Goal: Task Accomplishment & Management: Complete application form

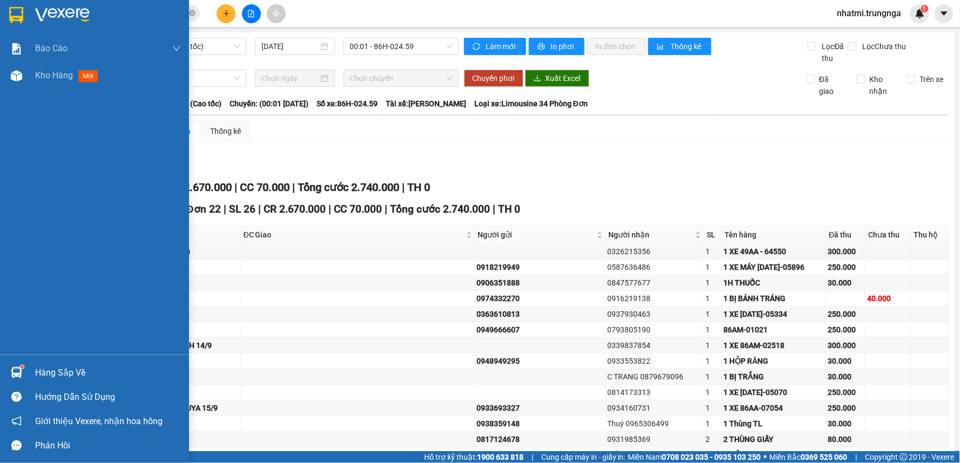
click at [81, 103] on div "Báo cáo Báo cáo dòng tiền (nhân viên) - chỉ tính tiền mặt Kho hàng mới" at bounding box center [94, 195] width 189 height 320
click at [90, 88] on div "Kho hàng mới" at bounding box center [108, 75] width 146 height 27
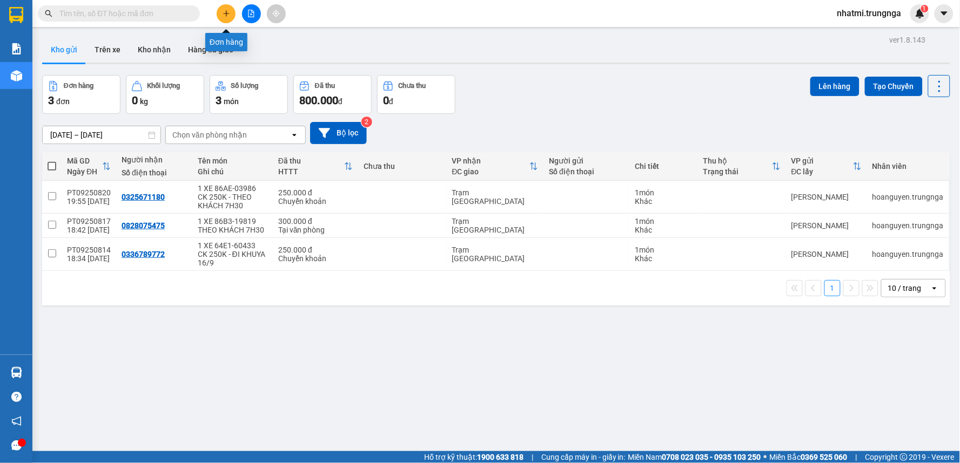
click at [225, 17] on button at bounding box center [226, 13] width 19 height 19
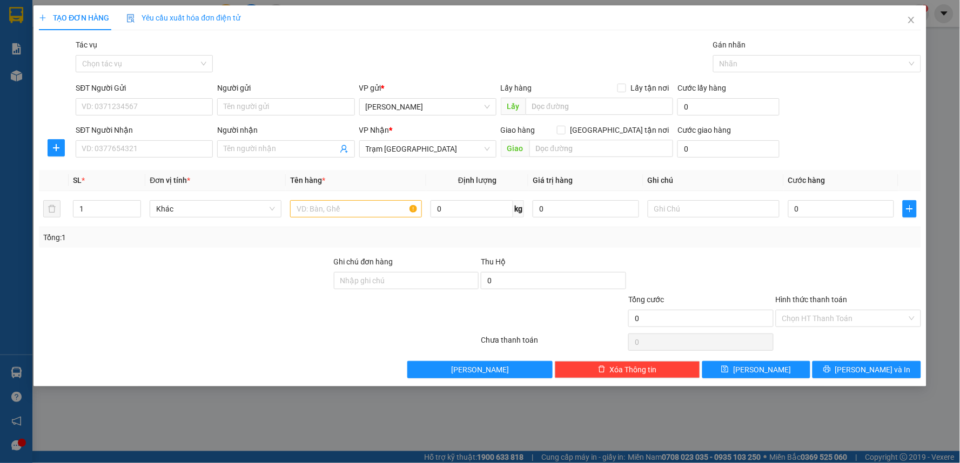
click at [192, 159] on div "SĐT Người Nhận VD: 0377654321" at bounding box center [144, 143] width 137 height 38
click at [199, 150] on input "SĐT Người Nhận" at bounding box center [144, 148] width 137 height 17
click at [146, 173] on div "0988857369 - Duy Vải" at bounding box center [144, 171] width 124 height 12
type input "0988857369"
type input "Duy Vải"
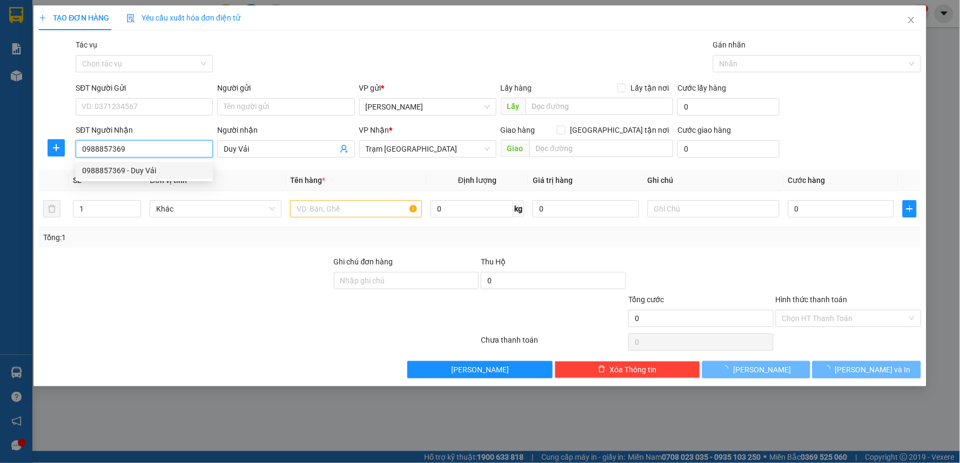
type input "50.000"
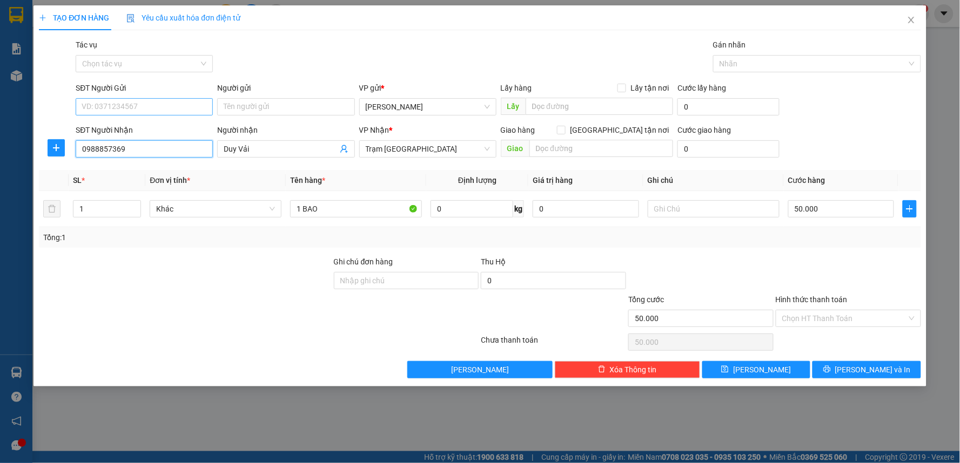
type input "0988857369"
click at [145, 113] on input "SĐT Người Gửi" at bounding box center [144, 106] width 137 height 17
drag, startPoint x: 148, startPoint y: 112, endPoint x: 271, endPoint y: 42, distance: 142.0
click at [271, 42] on div "Tác vụ Chọn tác vụ Gán nhãn Nhãn" at bounding box center [497, 58] width 849 height 38
click at [780, 245] on div "Tổng: 1" at bounding box center [480, 237] width 882 height 21
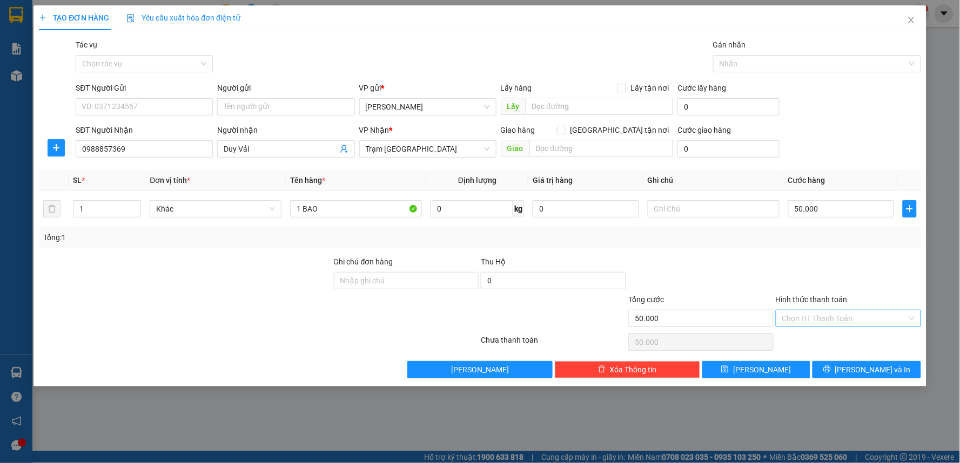
click at [800, 322] on input "Hình thức thanh toán" at bounding box center [844, 318] width 125 height 16
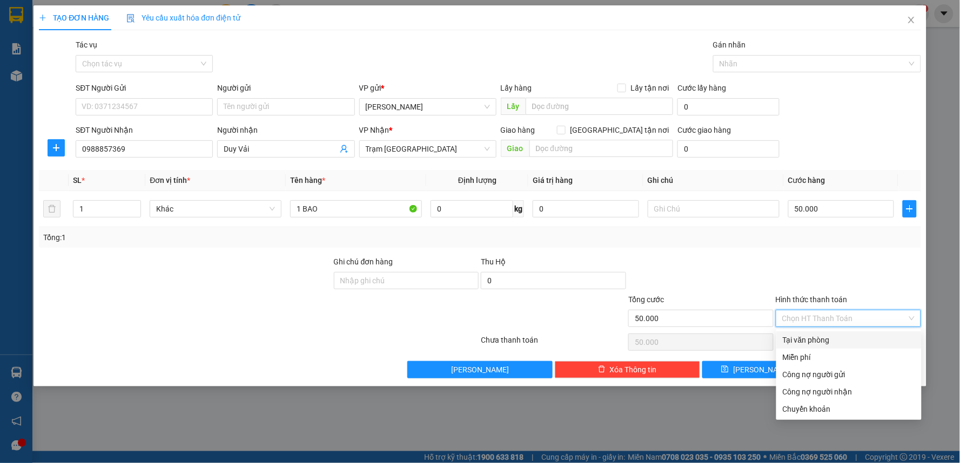
click at [808, 341] on div "Tại văn phòng" at bounding box center [848, 340] width 132 height 12
type input "0"
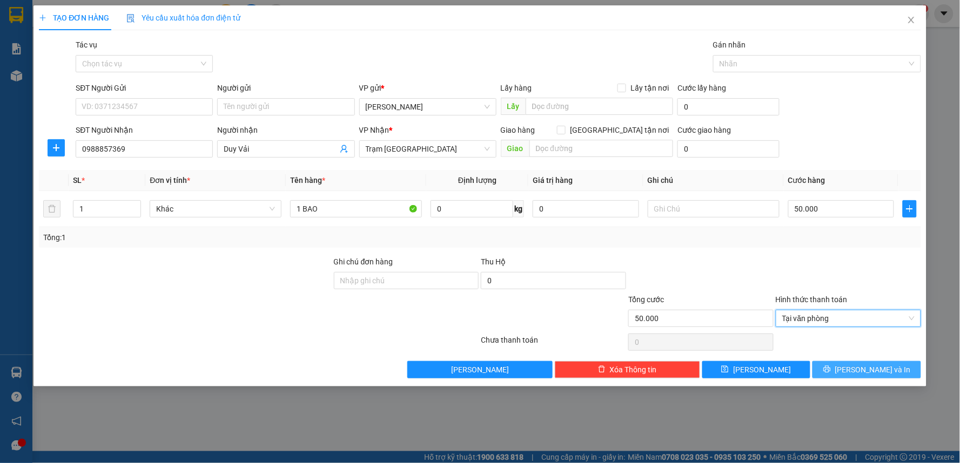
click at [872, 379] on button "[PERSON_NAME] và In" at bounding box center [866, 369] width 109 height 17
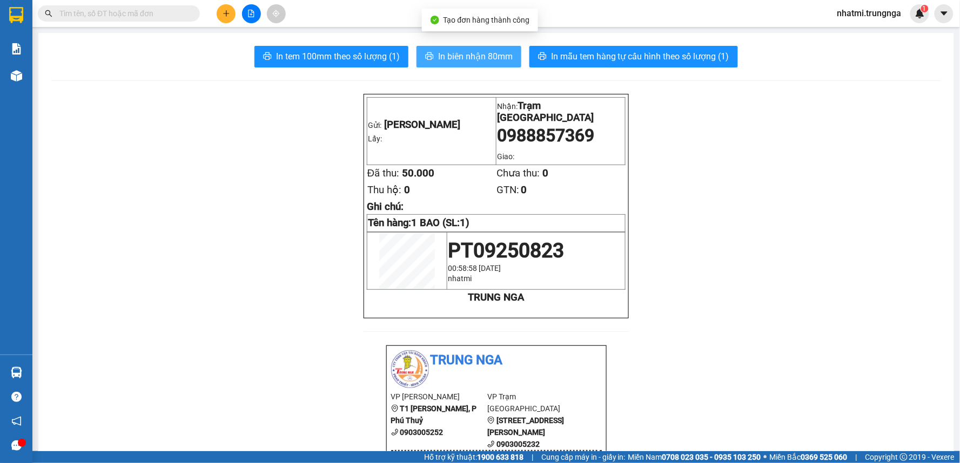
click at [485, 53] on span "In biên nhận 80mm" at bounding box center [475, 56] width 75 height 13
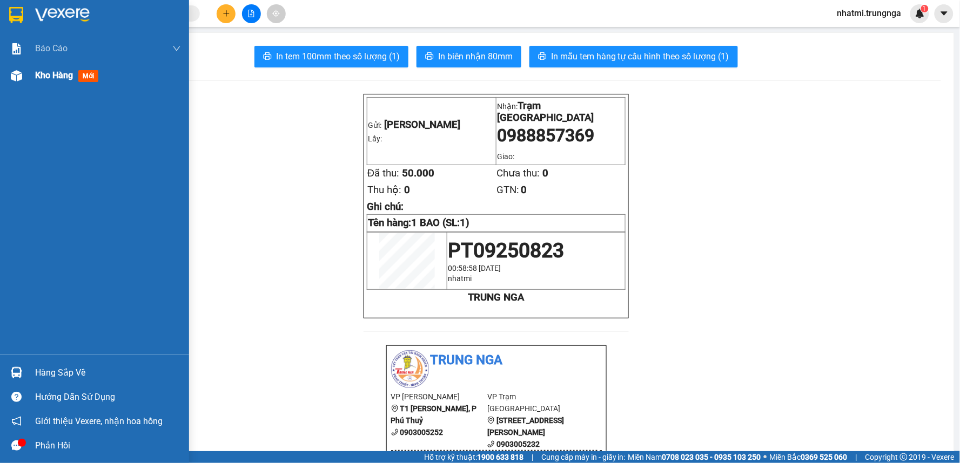
click at [57, 73] on span "Kho hàng" at bounding box center [54, 75] width 38 height 10
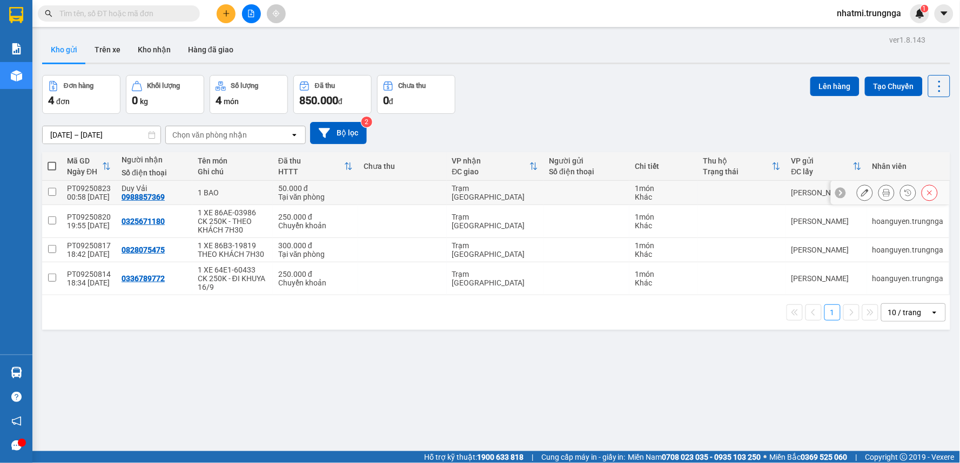
click at [861, 195] on icon at bounding box center [865, 193] width 8 height 8
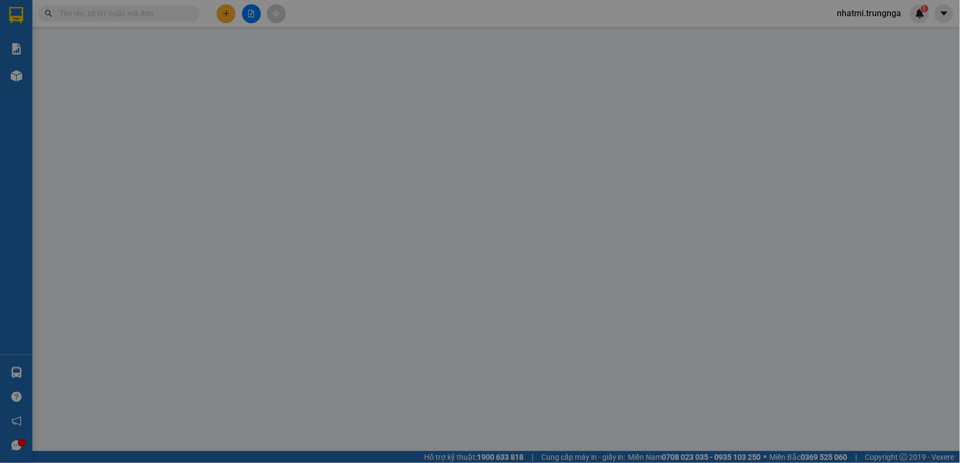
type input "0988857369"
type input "Duy Vải"
type input "50.000"
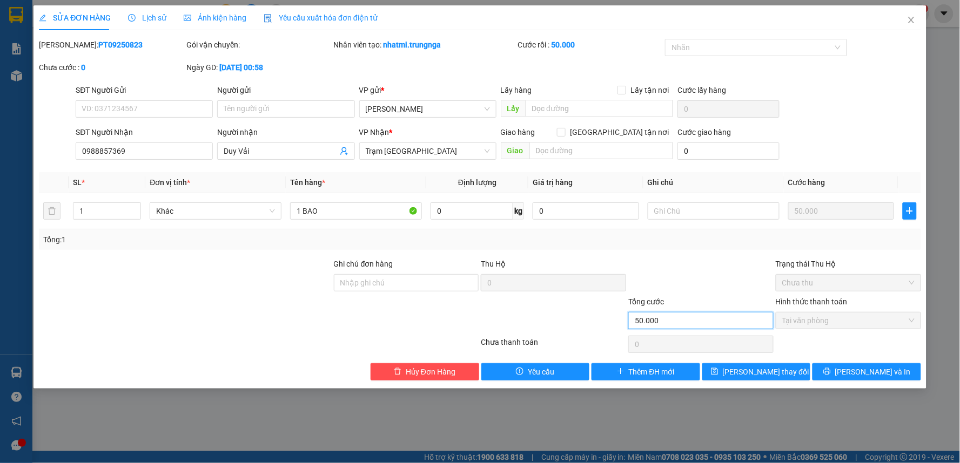
click at [662, 319] on input "50.000" at bounding box center [700, 320] width 145 height 17
drag, startPoint x: 618, startPoint y: 325, endPoint x: 602, endPoint y: 325, distance: 16.2
click at [602, 325] on div "Tổng cước 50.000 Hình thức thanh toán Tại văn phòng" at bounding box center [480, 315] width 884 height 38
click at [698, 250] on div "Total Paid Fee 50.000 Total UnPaid Fee 0 Cash Collection Total Fee Mã ĐH: PT092…" at bounding box center [480, 210] width 882 height 342
click at [862, 374] on span "[PERSON_NAME] và In" at bounding box center [873, 372] width 76 height 12
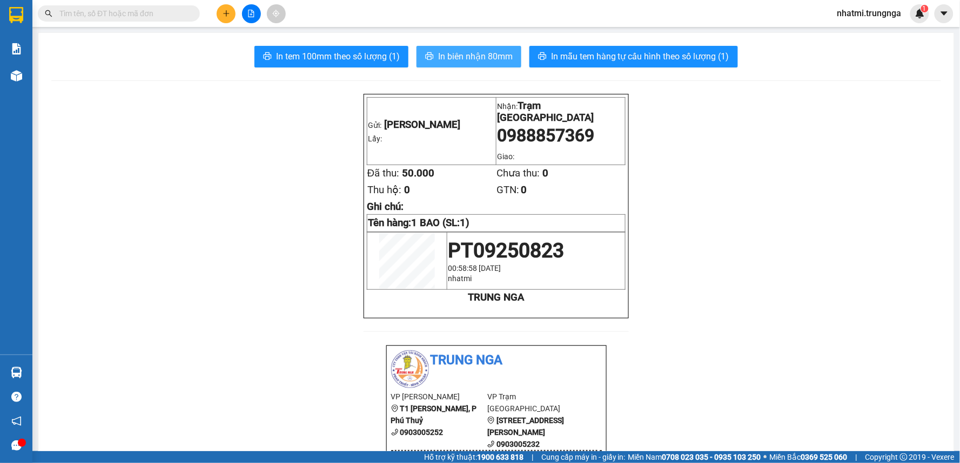
click at [447, 48] on button "In biên nhận 80mm" at bounding box center [468, 57] width 105 height 22
click at [330, 58] on span "In tem 100mm theo số lượng (1)" at bounding box center [338, 56] width 124 height 13
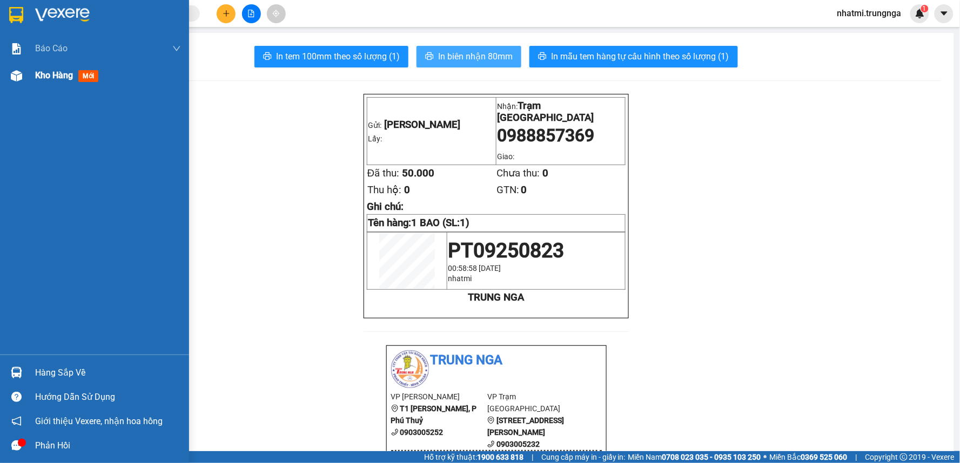
click at [61, 75] on span "Kho hàng" at bounding box center [54, 75] width 38 height 10
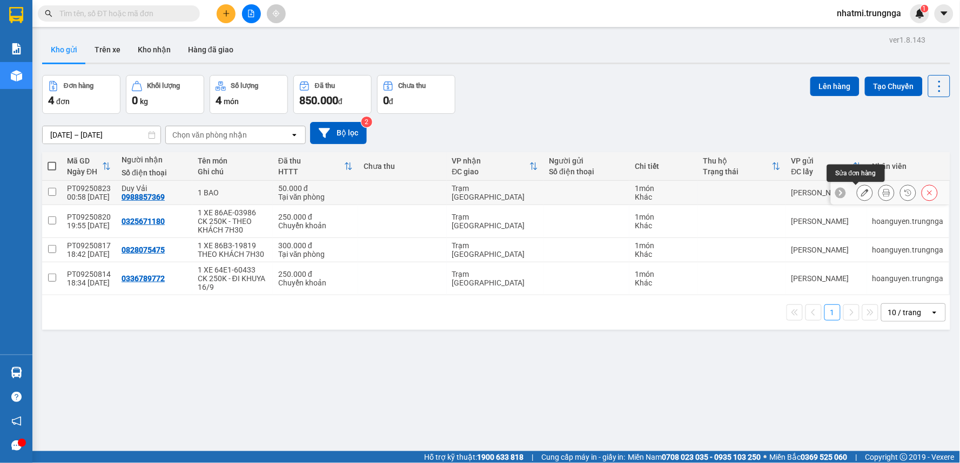
click at [861, 192] on icon at bounding box center [865, 193] width 8 height 8
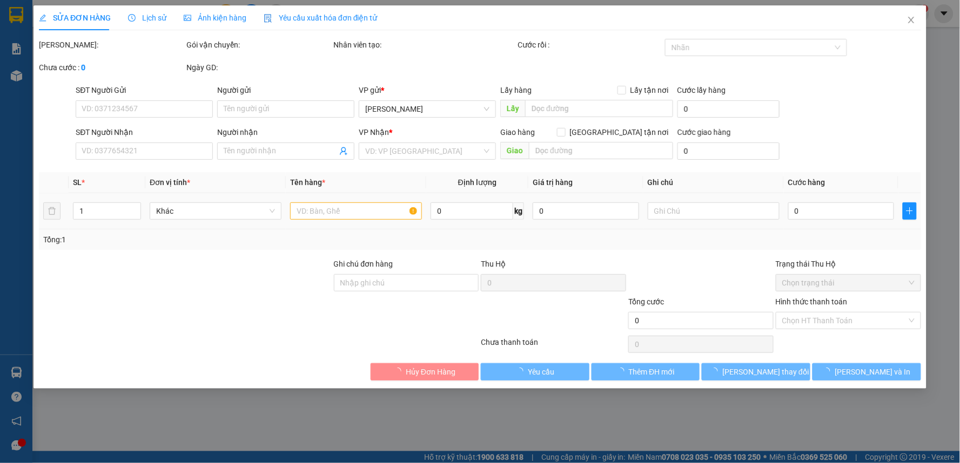
type input "0988857369"
type input "Duy Vải"
type input "50.000"
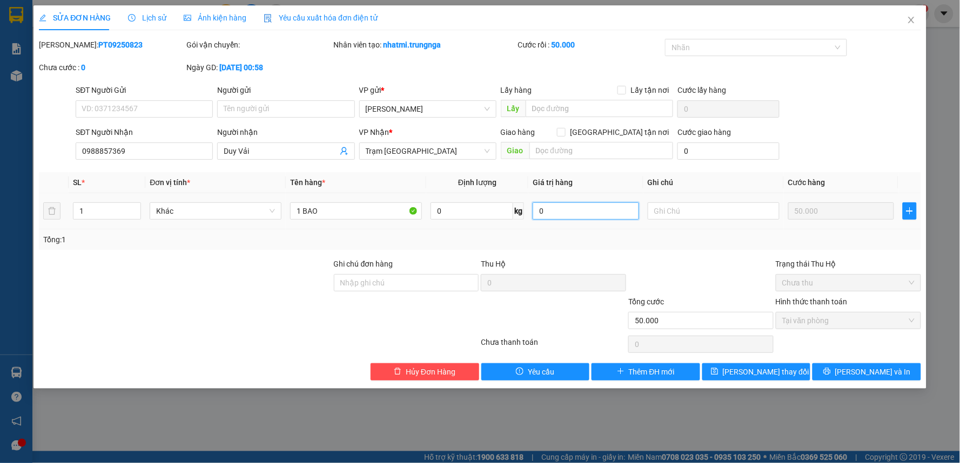
click at [580, 211] on input "0" at bounding box center [585, 210] width 106 height 17
click at [677, 211] on input "text" at bounding box center [713, 210] width 132 height 17
type input "D"
type input "Đi 2Hs"
click at [849, 364] on button "[PERSON_NAME] và In" at bounding box center [866, 371] width 109 height 17
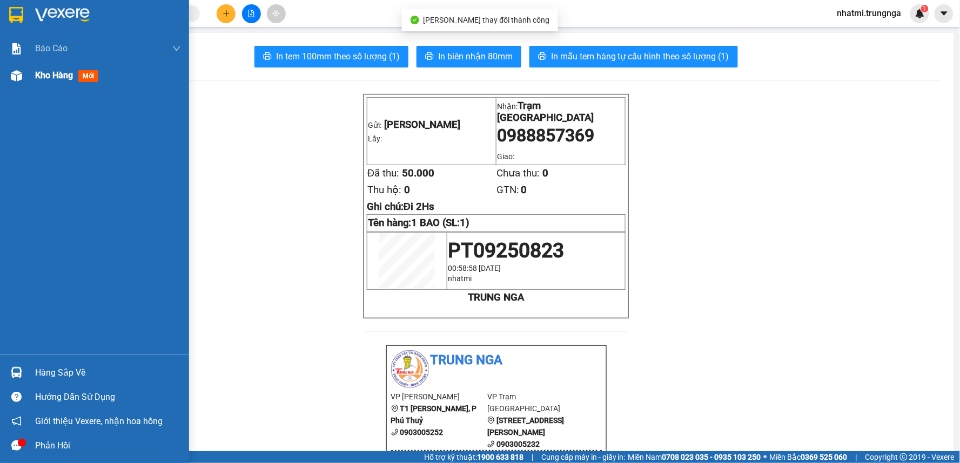
click at [39, 69] on div "Kho hàng mới" at bounding box center [68, 75] width 67 height 13
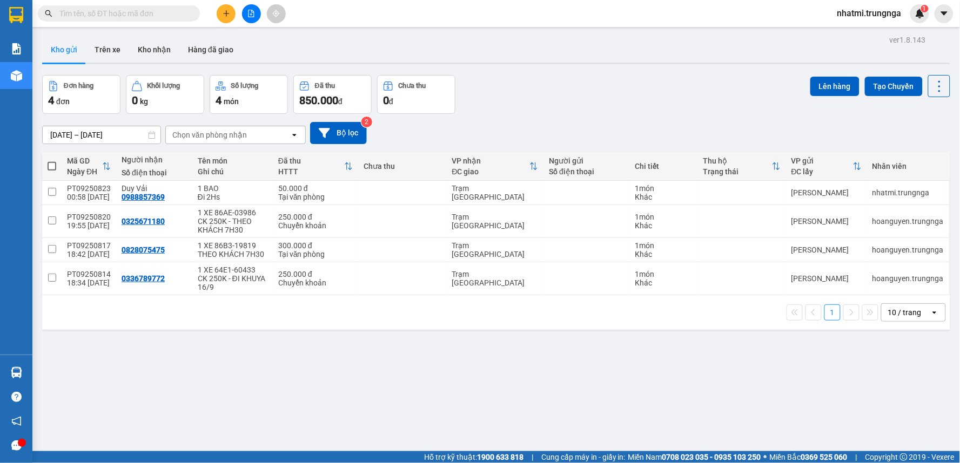
click at [227, 7] on button at bounding box center [226, 13] width 19 height 19
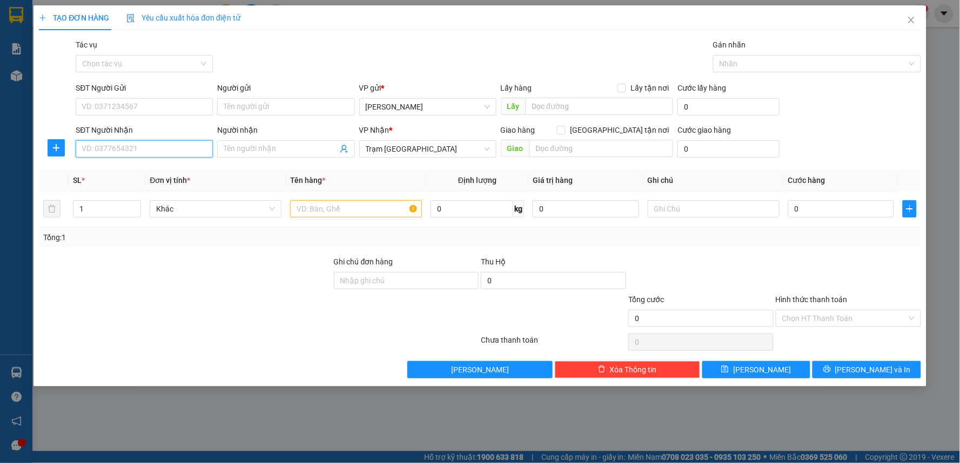
click at [109, 153] on input "SĐT Người Nhận" at bounding box center [144, 148] width 137 height 17
click at [158, 170] on div "0987530556" at bounding box center [144, 171] width 124 height 12
type input "0987530556"
type input "100.000"
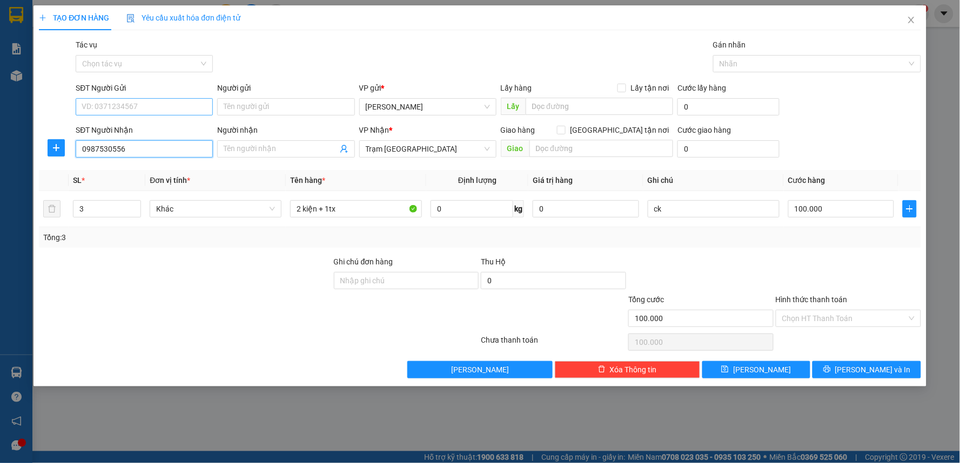
type input "0987530556"
click at [144, 106] on input "SĐT Người Gửi" at bounding box center [144, 106] width 137 height 17
click at [136, 141] on div "0987530556" at bounding box center [144, 146] width 124 height 12
type input "0987530556"
type input "90.000"
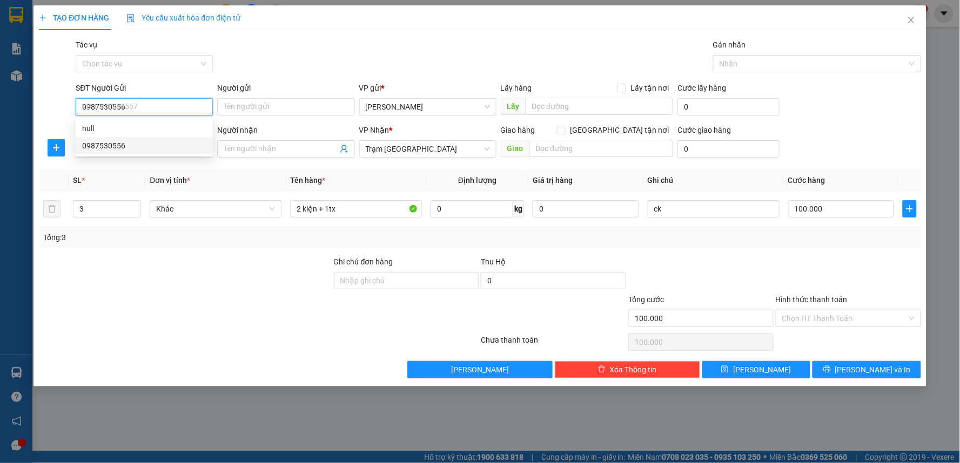
type input "90.000"
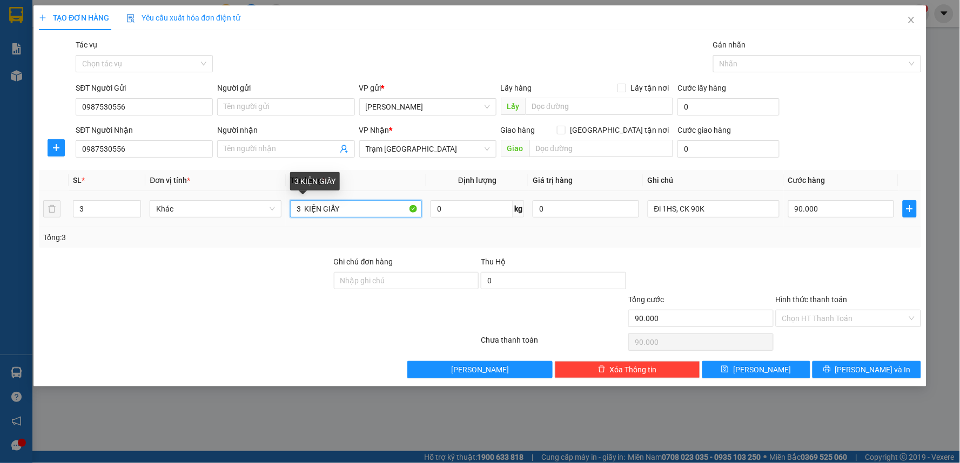
drag, startPoint x: 354, startPoint y: 208, endPoint x: 252, endPoint y: 219, distance: 102.1
click at [252, 219] on tr "3 Khác 3 KIỆN GIẤY 0 kg 0 Đi 1HS, CK 90K 90.000" at bounding box center [480, 209] width 882 height 36
type input "1 KIỆN"
drag, startPoint x: 71, startPoint y: 214, endPoint x: 34, endPoint y: 217, distance: 36.9
click at [34, 217] on div "TẠO ĐƠN HÀNG Yêu cầu xuất hóa đơn điện tử Transit Pickup Surcharge Ids Transit …" at bounding box center [479, 195] width 893 height 381
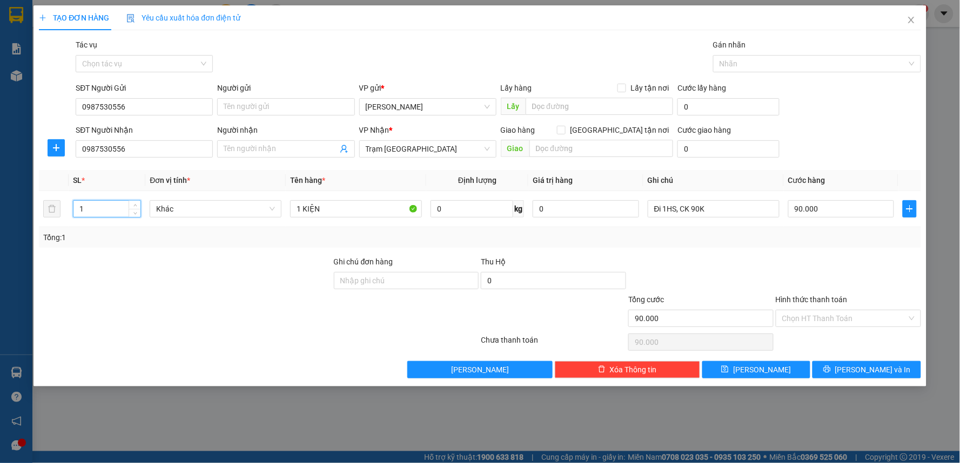
type input "1"
click at [282, 276] on div at bounding box center [185, 275] width 295 height 38
type input "0"
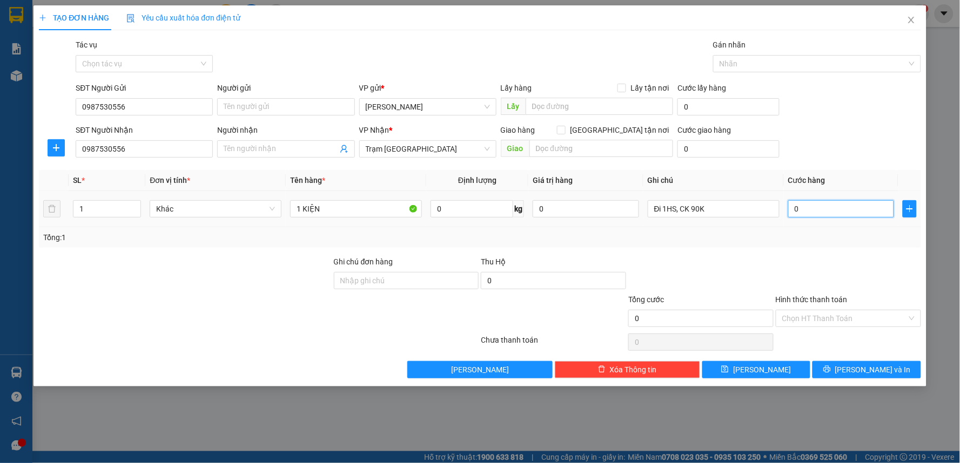
click at [824, 207] on input "0" at bounding box center [841, 208] width 106 height 17
drag, startPoint x: 732, startPoint y: 205, endPoint x: 680, endPoint y: 213, distance: 52.4
click at [680, 213] on input "Đi 1HS, CK 90K" at bounding box center [713, 208] width 132 height 17
type input "Đi 2HS"
type input "3"
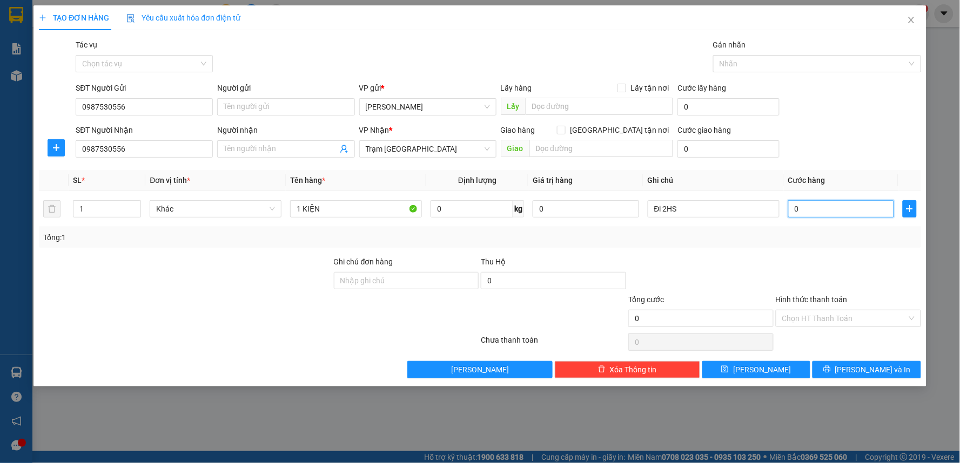
type input "3"
type input "30"
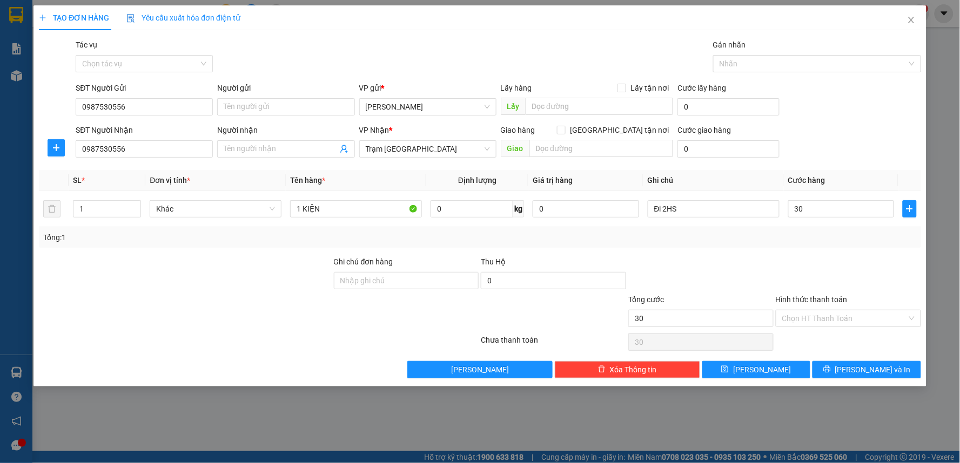
type input "30.000"
click at [747, 261] on div at bounding box center [700, 275] width 147 height 38
click at [838, 214] on input "30.000" at bounding box center [841, 208] width 106 height 17
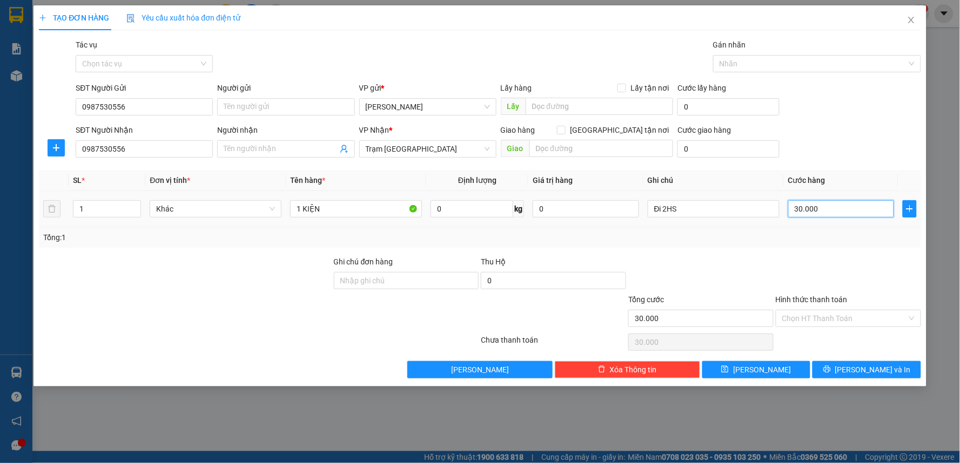
click at [838, 214] on input "30.000" at bounding box center [841, 208] width 106 height 17
type input "4"
type input "40"
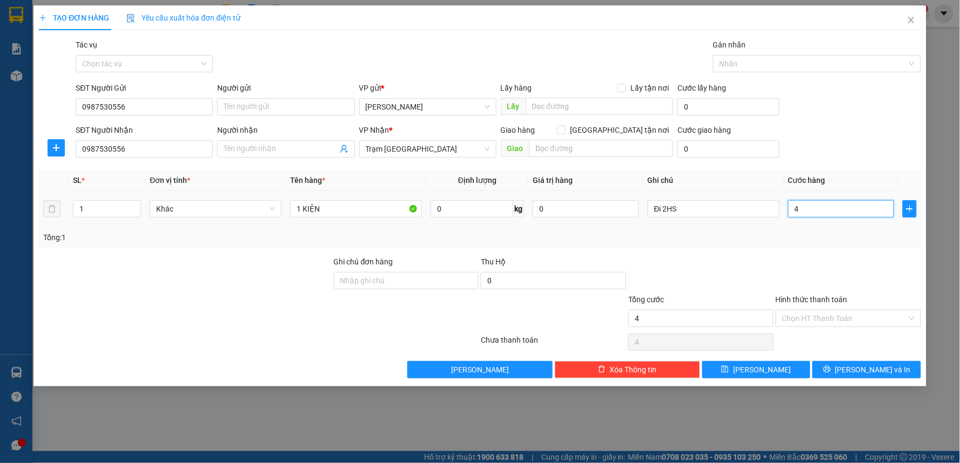
type input "40"
type input "40.000"
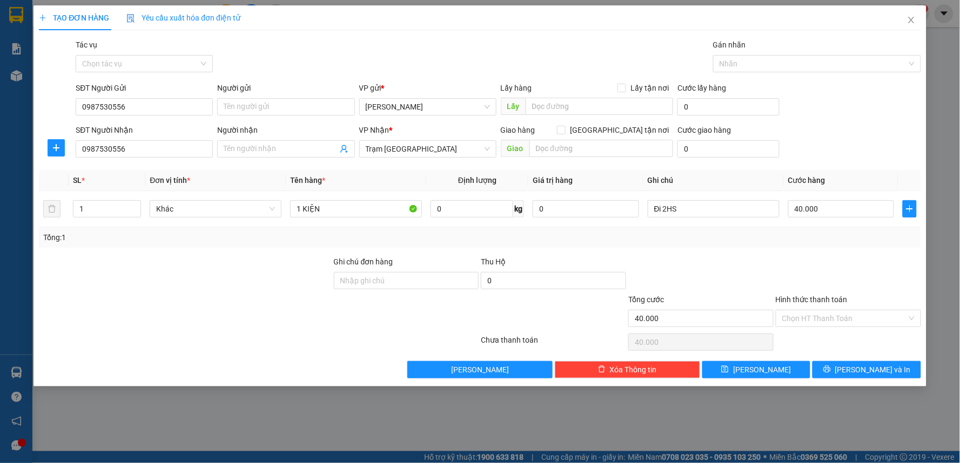
drag, startPoint x: 746, startPoint y: 252, endPoint x: 751, endPoint y: 251, distance: 5.4
click at [751, 251] on div "Transit Pickup Surcharge Ids Transit Deliver Surcharge Ids Transit Deliver Surc…" at bounding box center [480, 209] width 882 height 340
drag, startPoint x: 838, startPoint y: 319, endPoint x: 834, endPoint y: 326, distance: 8.0
click at [838, 319] on input "Hình thức thanh toán" at bounding box center [844, 318] width 125 height 16
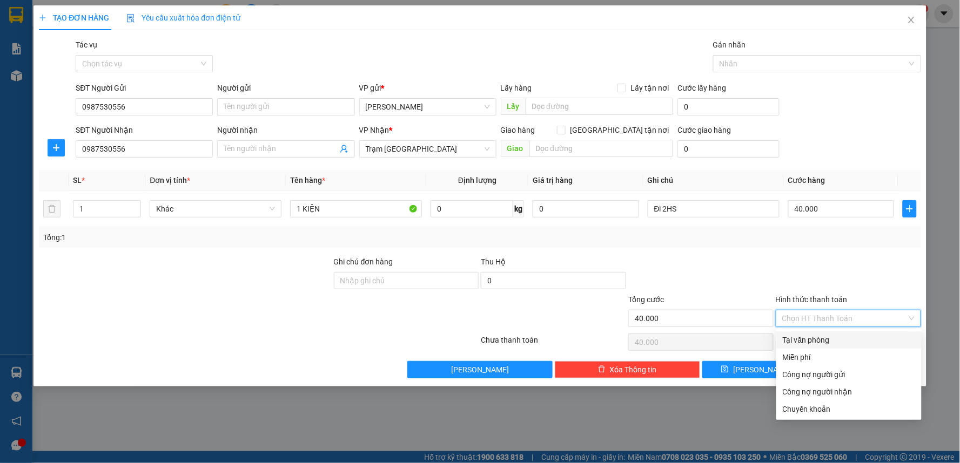
click at [813, 342] on div "Tại văn phòng" at bounding box center [848, 340] width 132 height 12
type input "0"
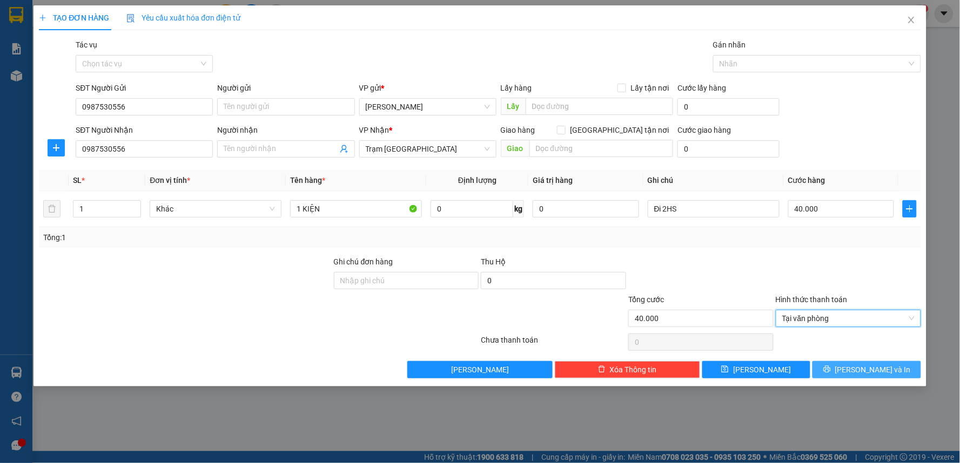
click at [883, 366] on span "[PERSON_NAME] và In" at bounding box center [873, 370] width 76 height 12
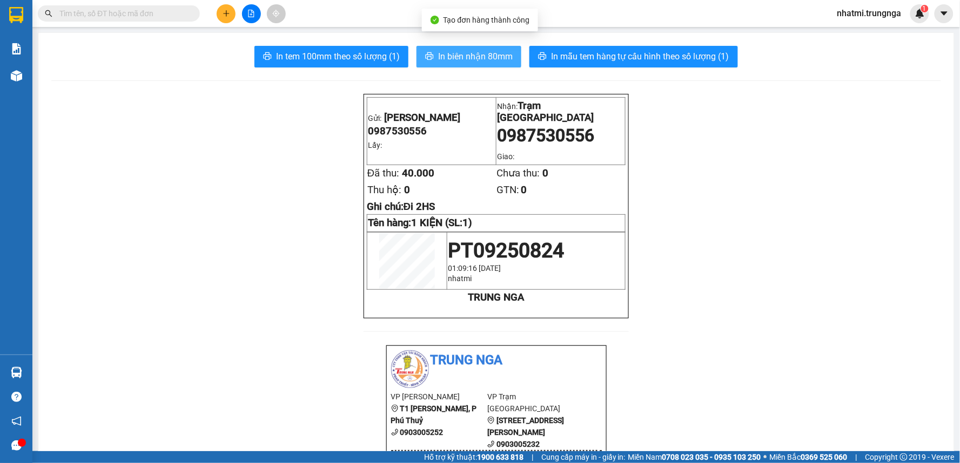
click at [449, 56] on span "In biên nhận 80mm" at bounding box center [475, 56] width 75 height 13
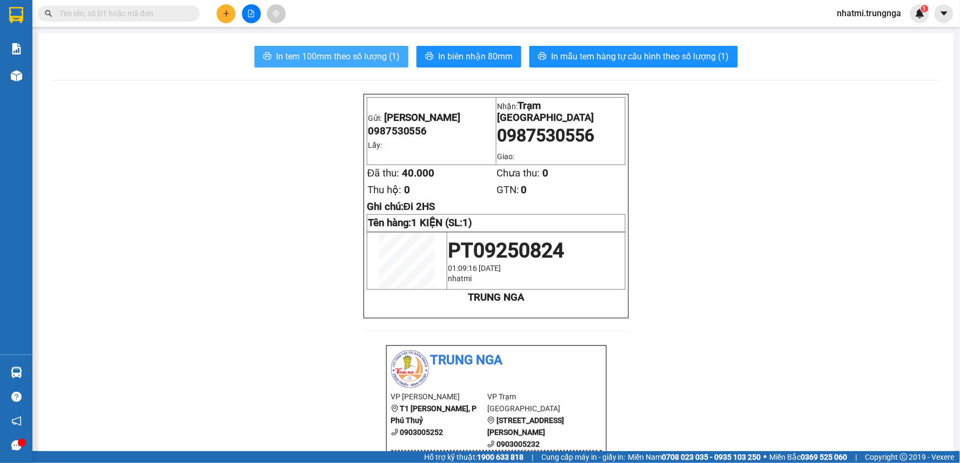
drag, startPoint x: 332, startPoint y: 54, endPoint x: 333, endPoint y: 49, distance: 5.5
click at [333, 53] on span "In tem 100mm theo số lượng (1)" at bounding box center [338, 56] width 124 height 13
